Goal: Task Accomplishment & Management: Use online tool/utility

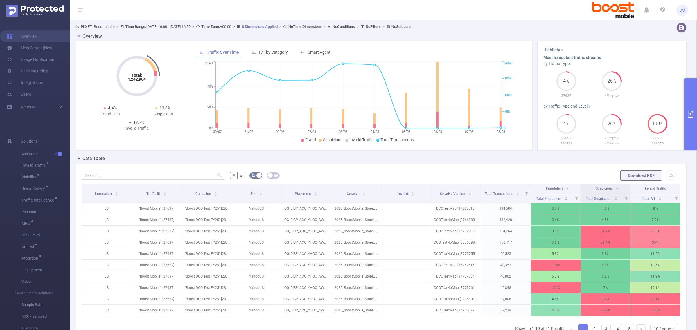
click at [555, 13] on header "SM" at bounding box center [348, 10] width 697 height 20
drag, startPoint x: 427, startPoint y: 195, endPoint x: 407, endPoint y: 197, distance: 20.1
click at [407, 197] on th "Level 6" at bounding box center [405, 193] width 49 height 19
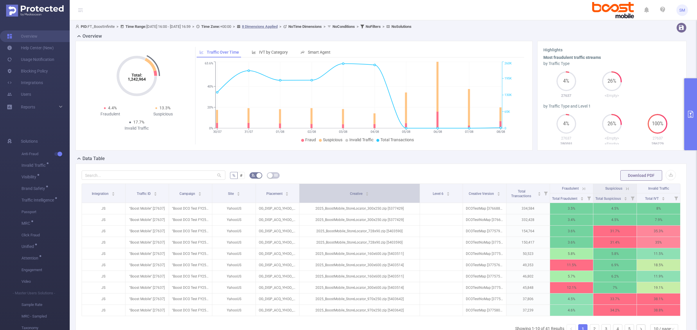
drag, startPoint x: 377, startPoint y: 192, endPoint x: 401, endPoint y: 189, distance: 24.6
click at [401, 189] on th "Creative" at bounding box center [359, 193] width 120 height 19
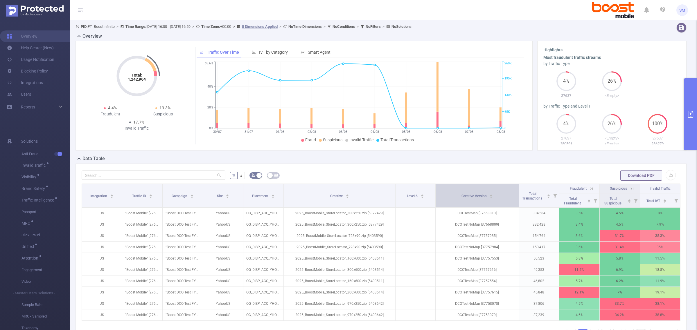
drag, startPoint x: 501, startPoint y: 192, endPoint x: 507, endPoint y: 191, distance: 6.0
click at [507, 191] on th "Creative Version" at bounding box center [476, 196] width 83 height 24
click at [427, 6] on header "SM" at bounding box center [348, 10] width 697 height 20
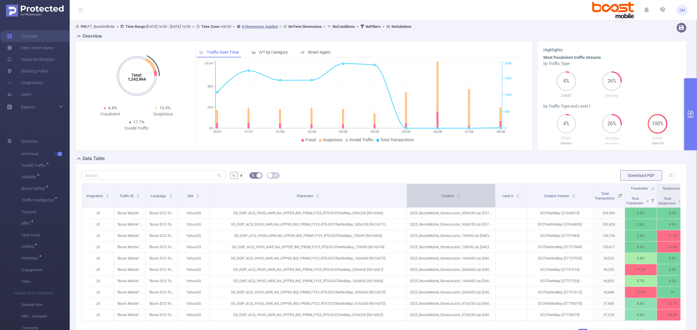
drag, startPoint x: 281, startPoint y: 189, endPoint x: 414, endPoint y: 187, distance: 133.0
click at [414, 187] on tr "Integration Traffic ID Campaign Site Placement Creative Level 6 Creative Versio…" at bounding box center [401, 189] width 639 height 10
click at [416, 4] on header "SM" at bounding box center [348, 10] width 697 height 20
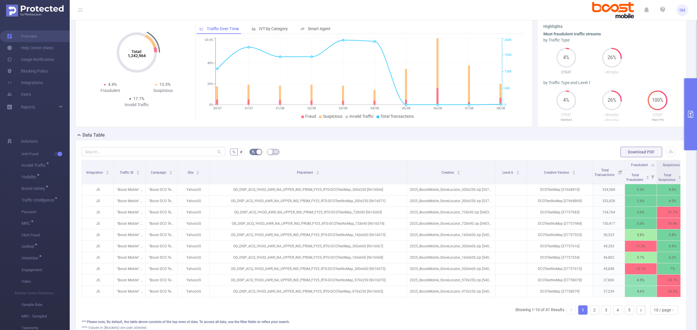
scroll to position [36, 0]
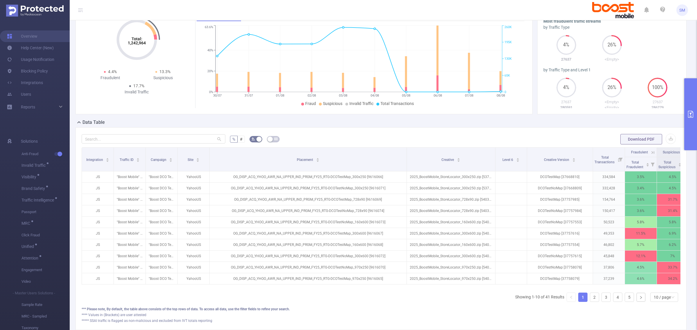
click at [691, 107] on button "primary" at bounding box center [690, 114] width 13 height 72
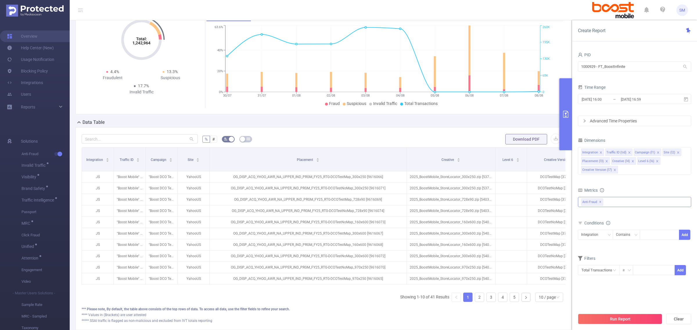
click at [600, 203] on span "✕" at bounding box center [600, 202] width 2 height 7
click at [614, 199] on div at bounding box center [634, 201] width 113 height 9
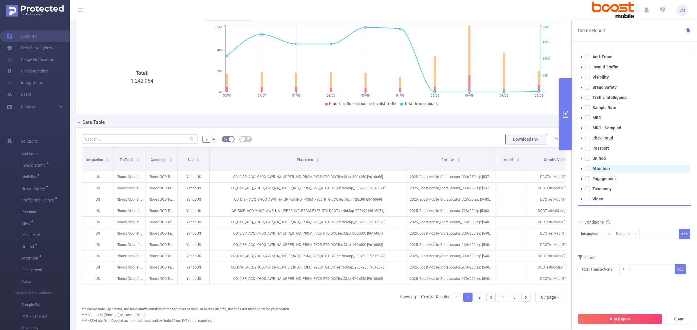
click at [611, 170] on span "Attention" at bounding box center [640, 169] width 99 height 8
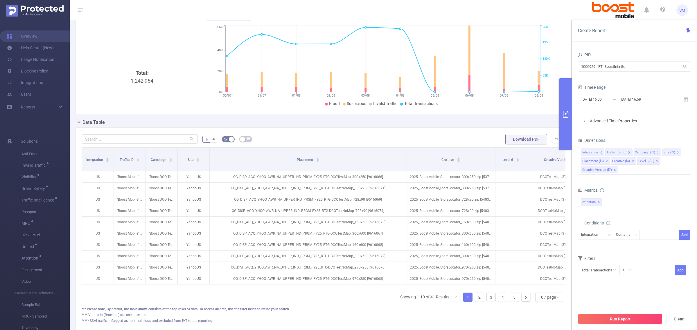
click at [643, 212] on div "Total Fraudulent Bot/Virus Hostile Tools Tunneled Traffic Non Malicious Bots Vi…" at bounding box center [634, 205] width 113 height 17
click at [636, 168] on div "Integration Traffic ID (tid) Campaign (l1) Site (l2) Placement (l3) Creative (l…" at bounding box center [634, 161] width 113 height 28
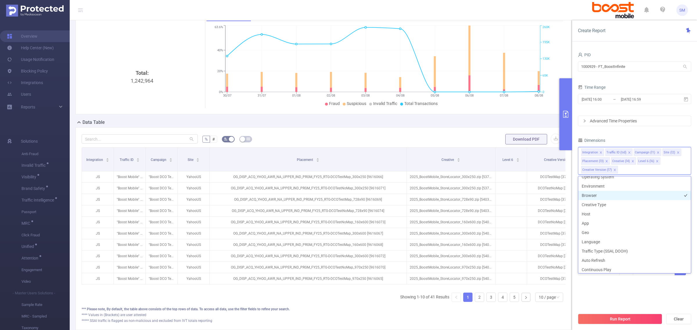
scroll to position [110, 0]
click at [606, 205] on li "Host" at bounding box center [634, 202] width 113 height 9
click at [604, 211] on li "App" at bounding box center [634, 211] width 113 height 9
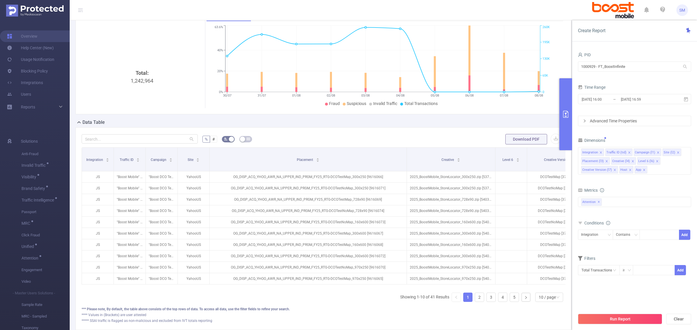
click at [631, 140] on div "Dimensions" at bounding box center [634, 141] width 113 height 10
click at [659, 171] on div "Integration Traffic ID (tid) Campaign (l1) Site (l2) Placement (l3) Creative (l…" at bounding box center [634, 161] width 113 height 28
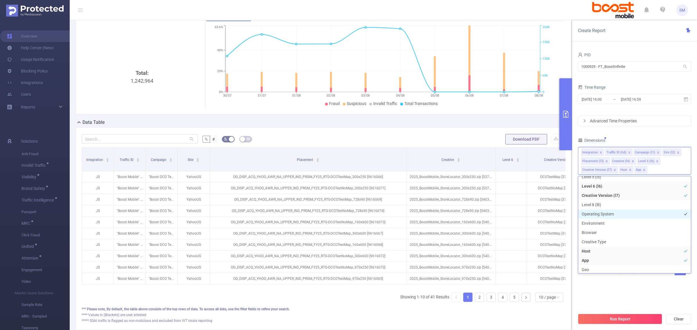
scroll to position [73, 0]
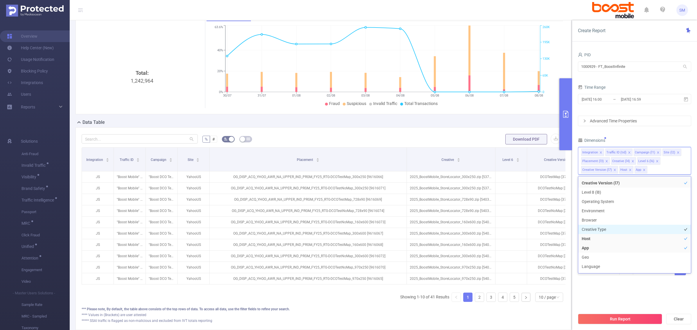
click at [627, 226] on li "Creative Type" at bounding box center [634, 229] width 113 height 9
click at [609, 213] on li "Environment" at bounding box center [634, 210] width 113 height 9
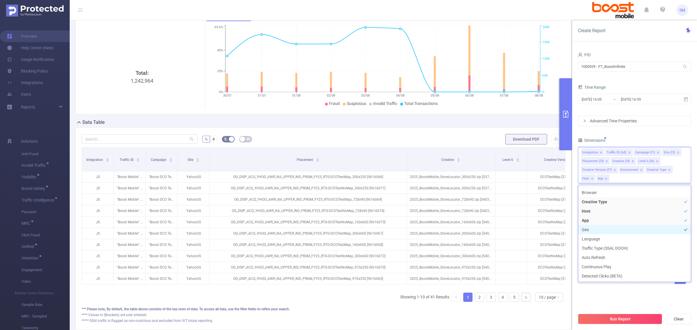
scroll to position [146, 0]
click at [615, 202] on li "Language" at bounding box center [634, 202] width 113 height 9
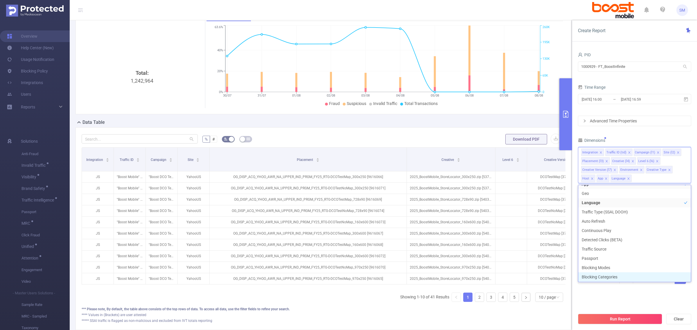
scroll to position [164, 0]
click at [625, 286] on div "Total Transactions ≥ Add" at bounding box center [634, 280] width 113 height 13
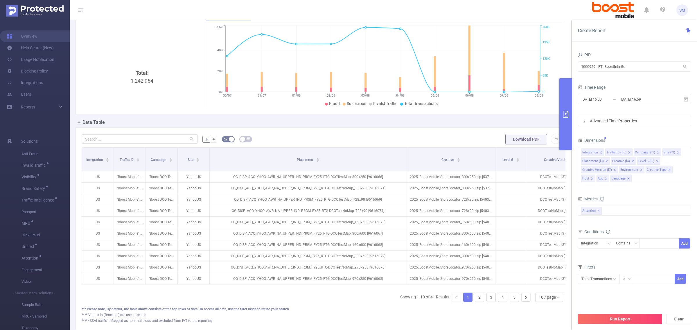
click at [637, 316] on button "Run Report" at bounding box center [620, 319] width 84 height 10
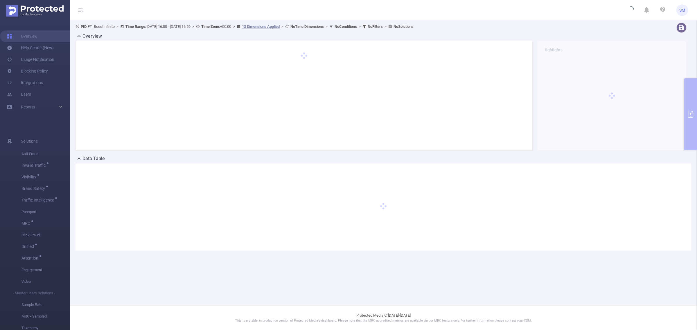
scroll to position [0, 0]
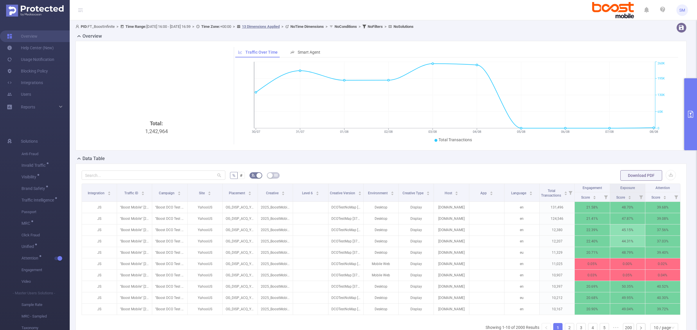
click at [596, 34] on div "Overview" at bounding box center [382, 37] width 615 height 8
click at [692, 122] on button "primary" at bounding box center [690, 114] width 13 height 72
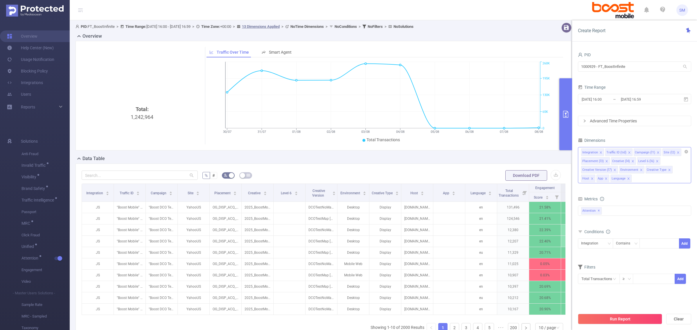
click at [656, 160] on span at bounding box center [656, 161] width 3 height 6
click at [653, 136] on div "Dimensions" at bounding box center [634, 141] width 113 height 10
click at [644, 318] on button "Run Report" at bounding box center [620, 319] width 84 height 10
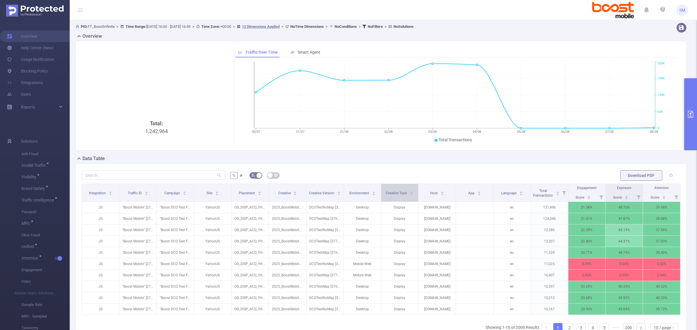
click at [392, 196] on div "Creative Type" at bounding box center [399, 193] width 27 height 6
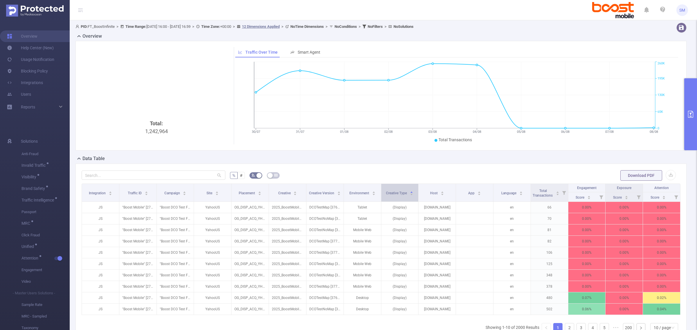
click at [392, 196] on div "Creative Type" at bounding box center [399, 193] width 27 height 6
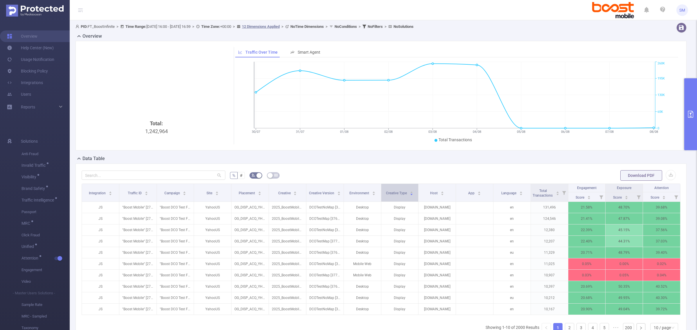
click at [410, 194] on icon "icon: caret-down" at bounding box center [411, 194] width 3 height 3
click at [400, 196] on div "Creative Type" at bounding box center [399, 193] width 27 height 6
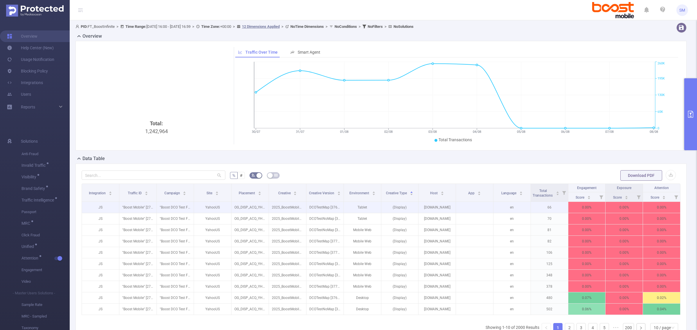
scroll to position [68, 0]
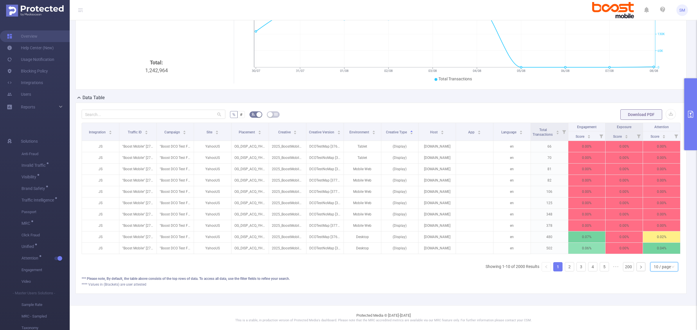
click at [663, 263] on div "10 / page" at bounding box center [661, 267] width 17 height 9
click at [661, 259] on li "50 / page" at bounding box center [658, 263] width 28 height 9
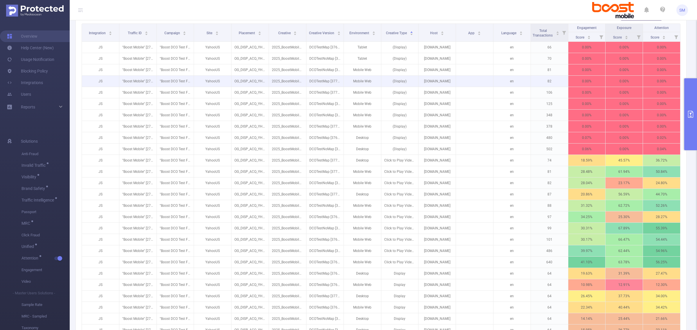
scroll to position [0, 0]
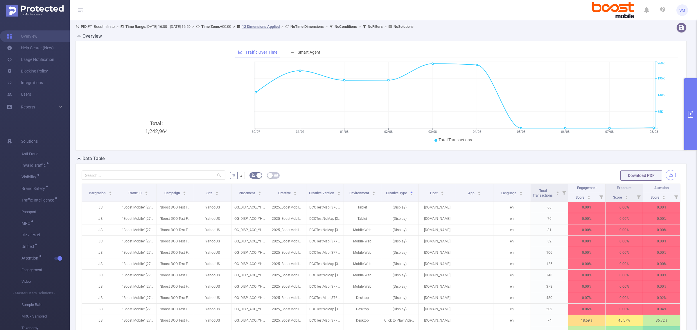
click at [665, 174] on button "button" at bounding box center [670, 175] width 10 height 10
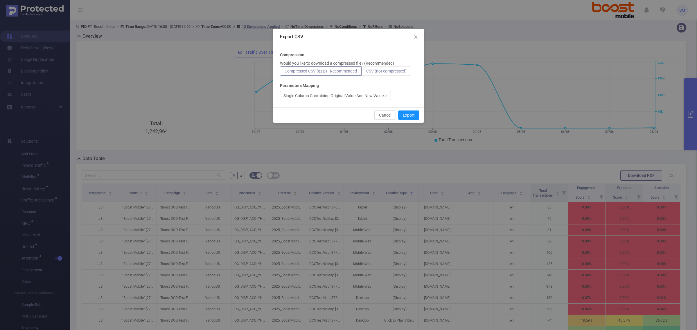
click at [397, 73] on span "CSV (not compressed)" at bounding box center [386, 71] width 40 height 5
click at [366, 73] on input "CSV (not compressed)" at bounding box center [366, 73] width 0 height 0
click at [412, 115] on button "Export" at bounding box center [408, 115] width 21 height 9
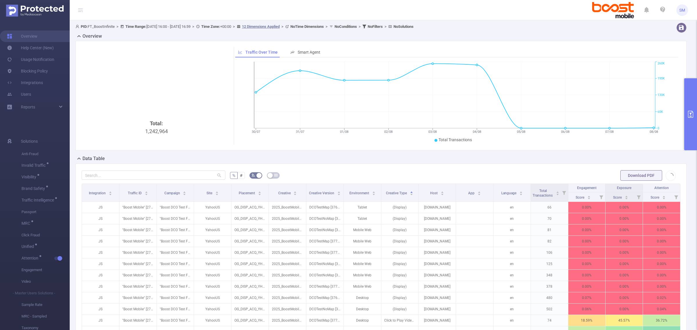
click at [689, 115] on icon "primary" at bounding box center [690, 114] width 7 height 7
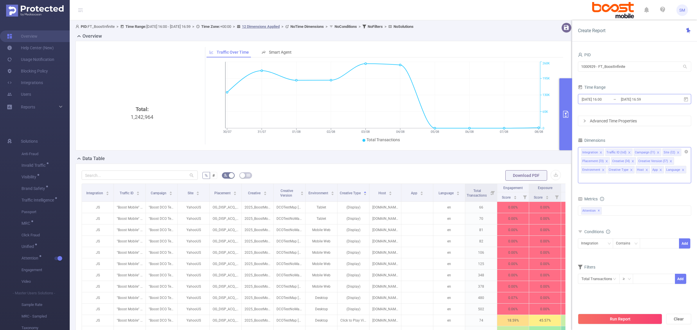
click at [658, 99] on input "[DATE] 16:59" at bounding box center [643, 100] width 47 height 8
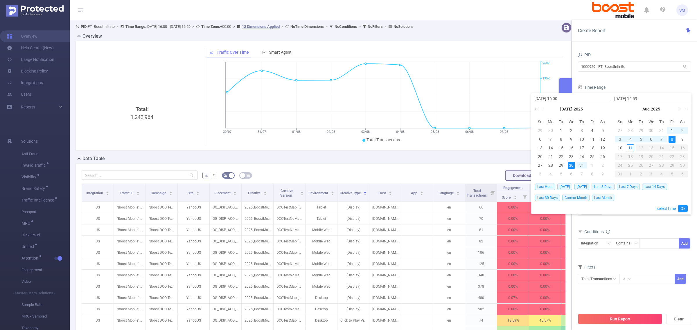
click at [651, 84] on div "Time Range" at bounding box center [634, 88] width 113 height 10
